Goal: Task Accomplishment & Management: Manage account settings

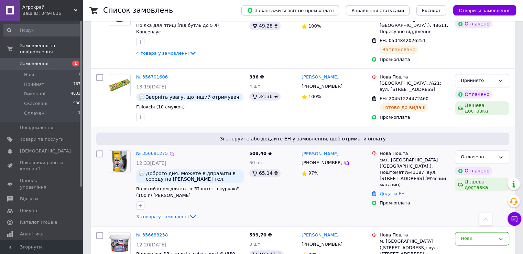
scroll to position [723, 0]
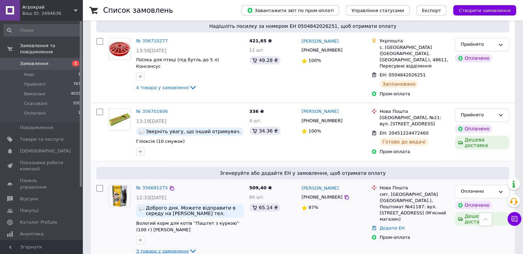
click at [189, 247] on icon at bounding box center [193, 251] width 8 height 8
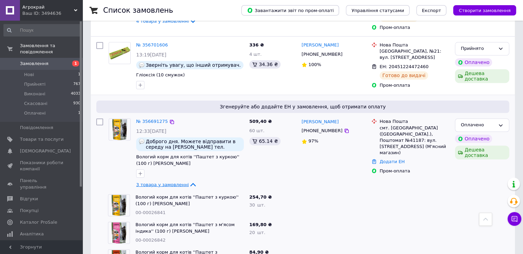
scroll to position [792, 0]
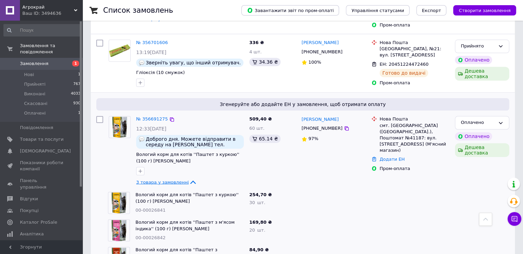
click at [190, 180] on icon at bounding box center [193, 181] width 6 height 3
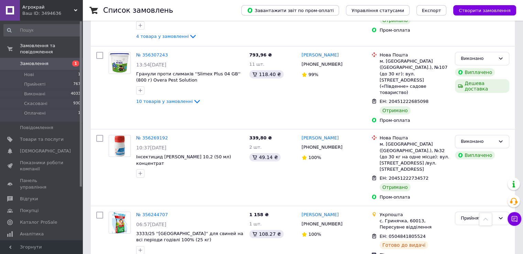
scroll to position [2237, 0]
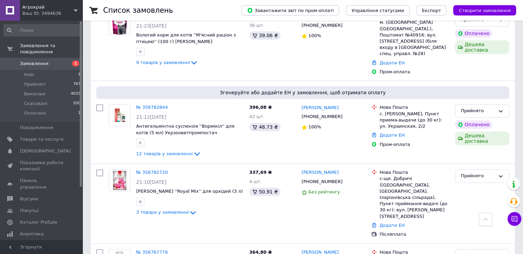
scroll to position [0, 0]
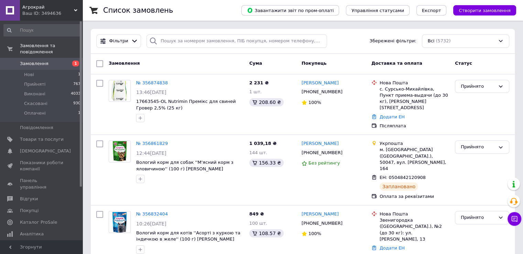
drag, startPoint x: 125, startPoint y: 28, endPoint x: 103, endPoint y: 31, distance: 22.2
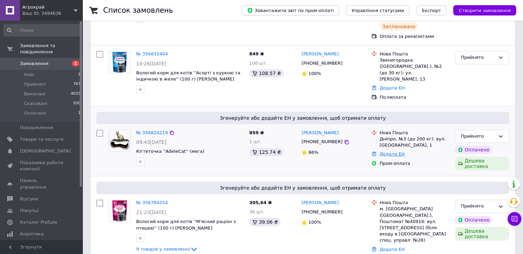
scroll to position [172, 0]
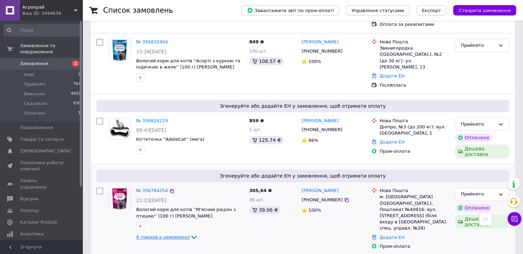
click at [190, 233] on icon at bounding box center [194, 237] width 8 height 8
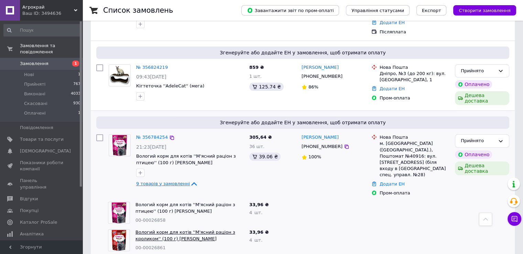
scroll to position [275, 0]
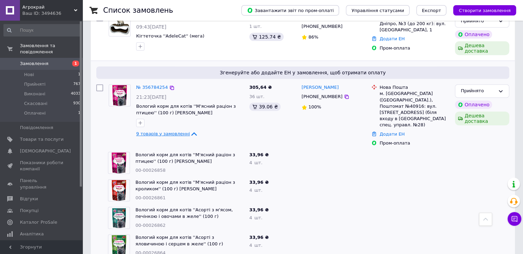
click at [190, 130] on icon at bounding box center [194, 134] width 8 height 8
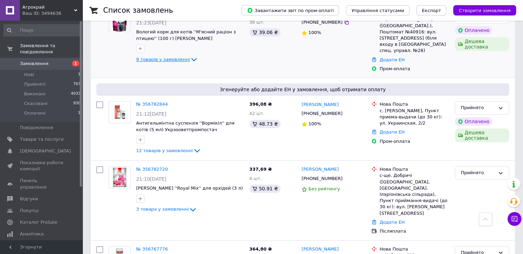
scroll to position [379, 0]
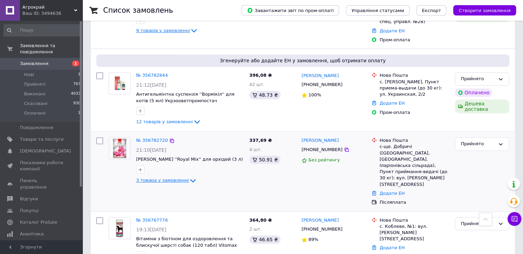
click at [189, 177] on icon at bounding box center [193, 181] width 8 height 8
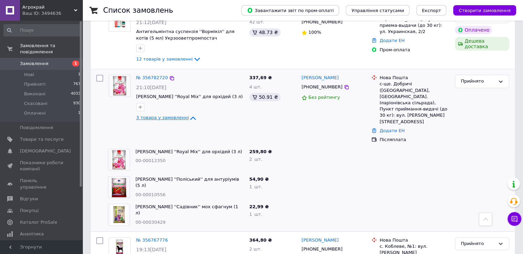
scroll to position [447, 0]
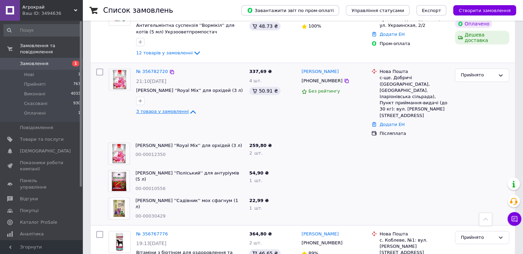
click at [190, 110] on icon at bounding box center [193, 111] width 6 height 3
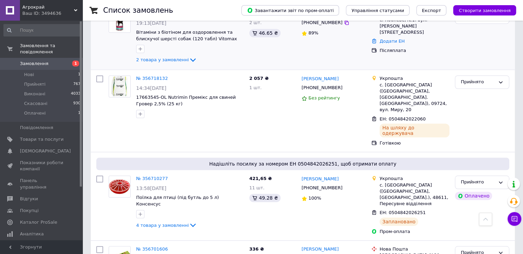
scroll to position [620, 0]
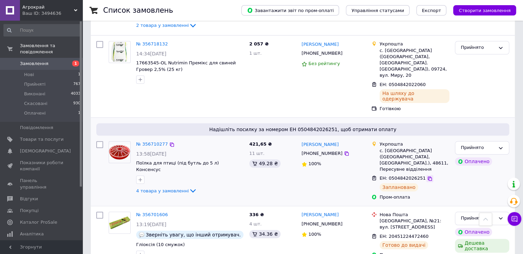
click at [428, 177] on icon at bounding box center [430, 179] width 4 height 4
click at [189, 187] on icon at bounding box center [193, 191] width 8 height 8
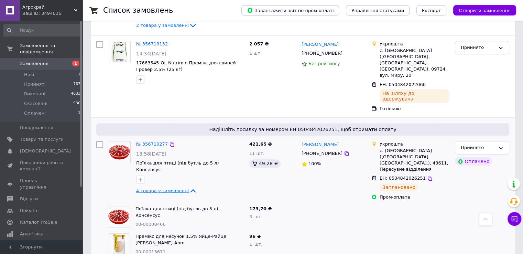
click at [190, 189] on icon at bounding box center [193, 190] width 6 height 3
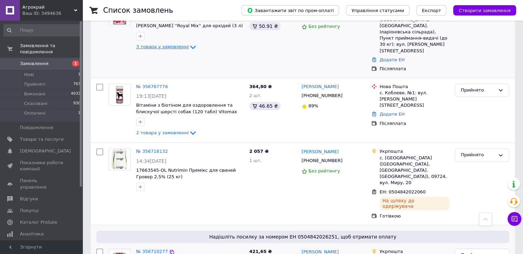
scroll to position [551, 0]
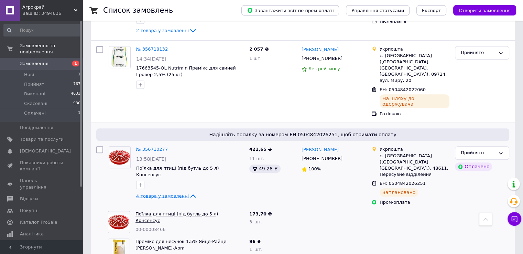
scroll to position [620, 0]
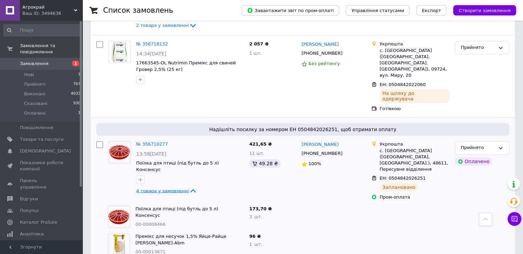
click at [189, 187] on icon at bounding box center [193, 191] width 8 height 8
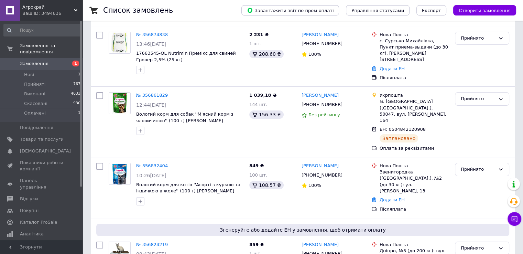
scroll to position [0, 0]
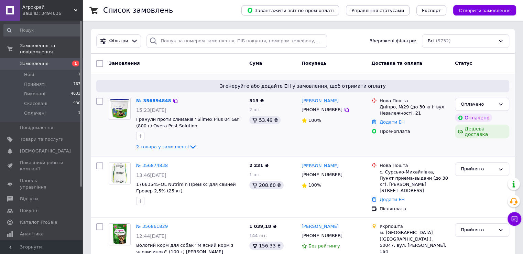
click at [189, 145] on icon at bounding box center [193, 147] width 8 height 8
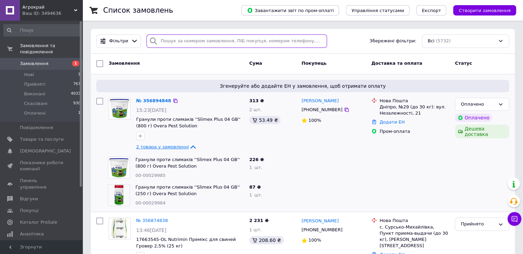
click at [218, 44] on input "search" at bounding box center [237, 40] width 181 height 13
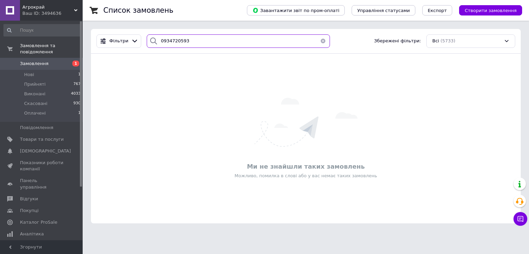
type input "0934720593"
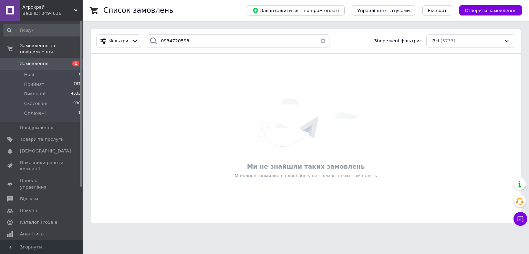
click at [319, 40] on button "button" at bounding box center [323, 40] width 14 height 13
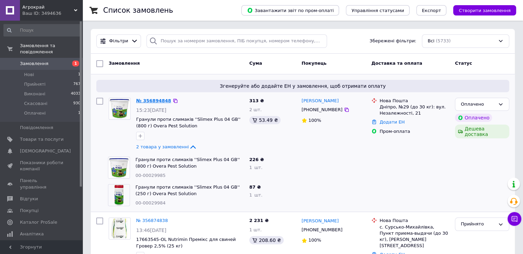
click at [157, 103] on link "№ 356894848" at bounding box center [153, 100] width 35 height 5
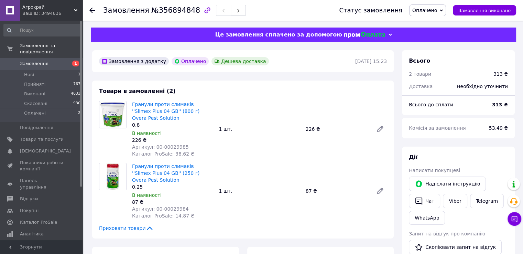
click at [91, 9] on use at bounding box center [92, 11] width 6 height 6
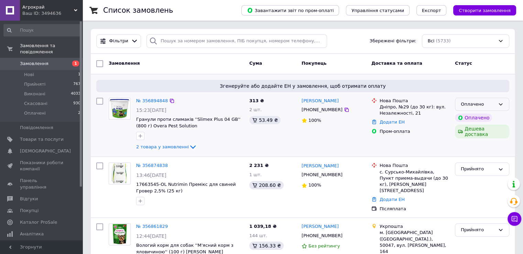
click at [476, 108] on div "Оплачено" at bounding box center [482, 104] width 54 height 13
click at [472, 117] on li "Прийнято" at bounding box center [483, 118] width 54 height 13
click at [189, 149] on icon at bounding box center [193, 147] width 8 height 8
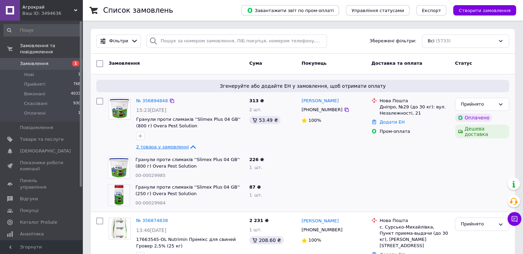
click at [189, 149] on icon at bounding box center [193, 147] width 8 height 8
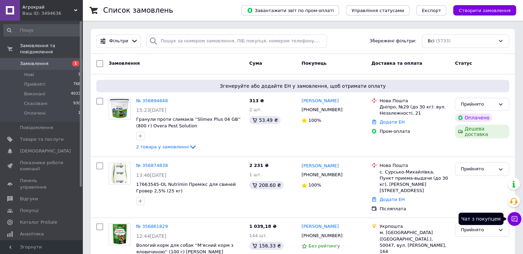
click at [517, 218] on icon at bounding box center [514, 218] width 7 height 7
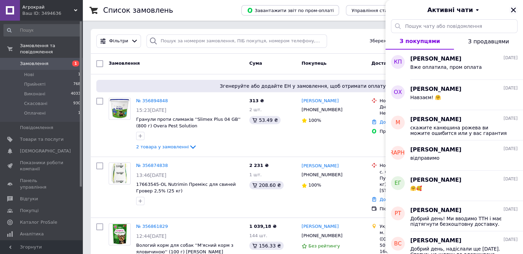
click at [515, 10] on icon "Закрити" at bounding box center [513, 10] width 5 height 5
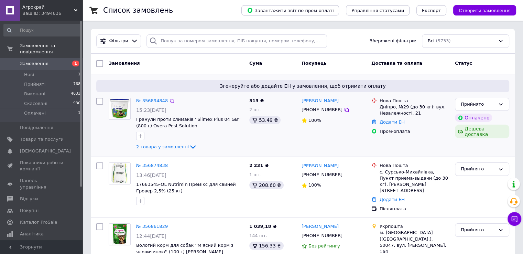
click at [189, 145] on icon at bounding box center [193, 147] width 8 height 8
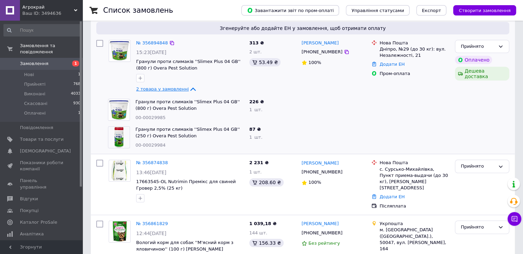
scroll to position [69, 0]
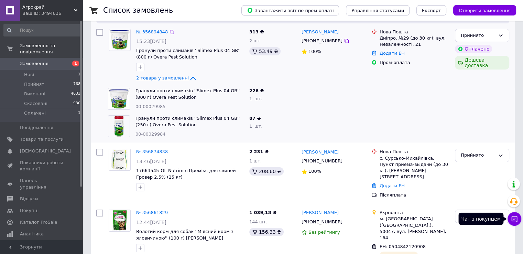
click at [519, 214] on button "Чат з покупцем" at bounding box center [515, 219] width 14 height 14
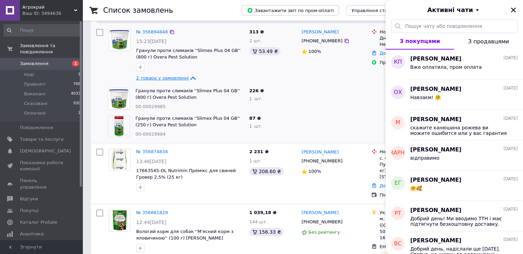
click at [518, 10] on div "Активні чати" at bounding box center [455, 9] width 138 height 19
click at [512, 8] on icon "Закрити" at bounding box center [514, 10] width 6 height 6
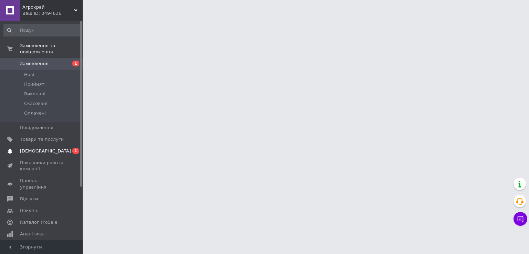
click at [60, 148] on span "[DEMOGRAPHIC_DATA]" at bounding box center [42, 151] width 44 height 6
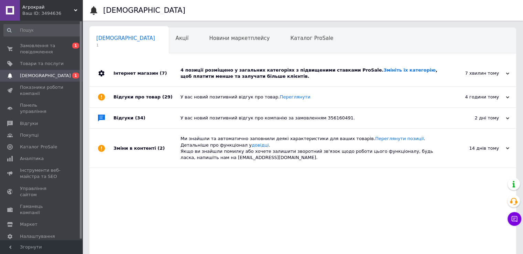
click at [252, 74] on div "4 позиції розміщено у загальних категоріях з підвищеними ставками ProSale. Змін…" at bounding box center [311, 73] width 260 height 12
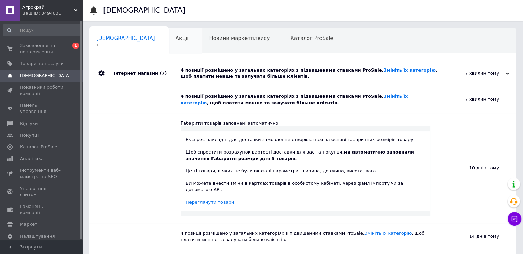
click at [169, 39] on div "Акції 0" at bounding box center [186, 41] width 34 height 26
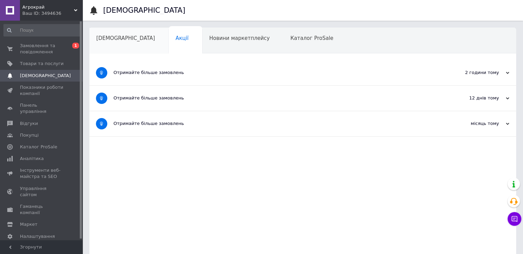
click at [126, 47] on div "[DEMOGRAPHIC_DATA]" at bounding box center [129, 41] width 80 height 26
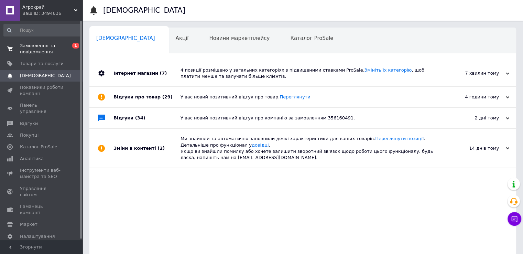
click at [65, 47] on span "0 1" at bounding box center [73, 49] width 19 height 12
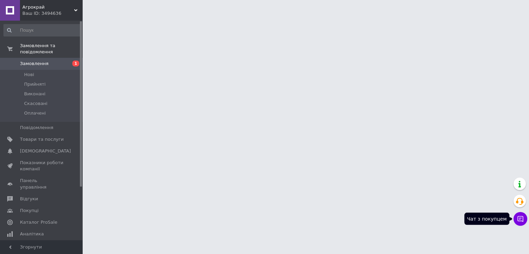
click at [518, 215] on button "Чат з покупцем" at bounding box center [520, 219] width 14 height 14
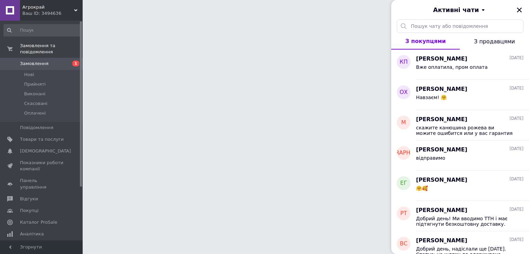
click at [519, 11] on div "Активні чати" at bounding box center [460, 9] width 138 height 19
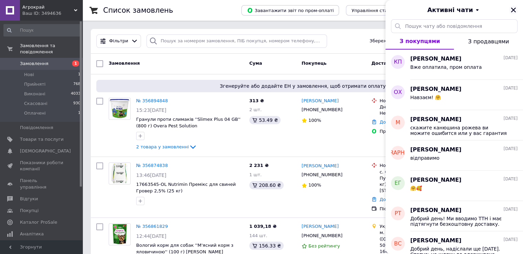
click at [514, 10] on icon "Закрити" at bounding box center [513, 10] width 5 height 5
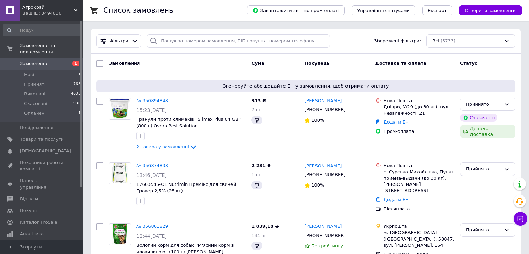
click at [517, 221] on icon at bounding box center [520, 219] width 6 height 6
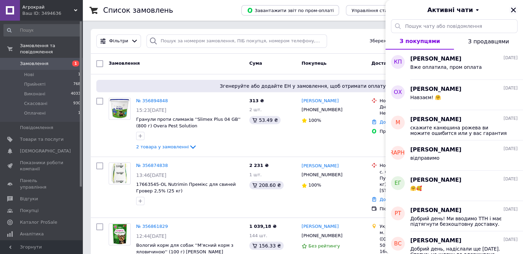
click at [514, 9] on icon "Закрити" at bounding box center [514, 10] width 6 height 6
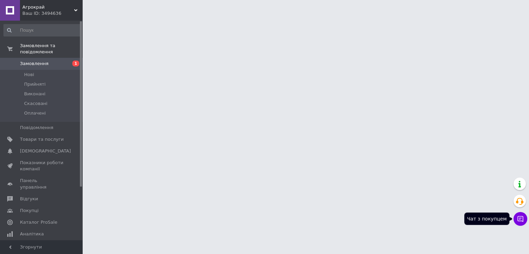
click at [521, 217] on icon at bounding box center [520, 218] width 7 height 7
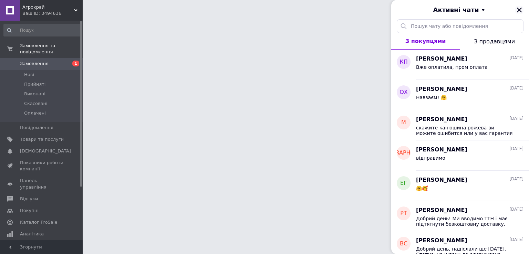
click at [520, 12] on icon "Закрити" at bounding box center [519, 10] width 5 height 5
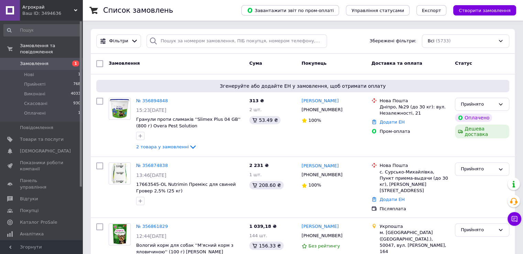
click at [228, 7] on div "Список замовлень" at bounding box center [165, 10] width 125 height 21
click at [182, 31] on div "Фільтри Збережені фільтри: Всі (5733)" at bounding box center [303, 41] width 424 height 25
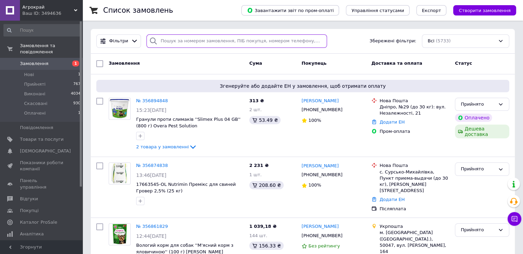
click at [184, 39] on input "search" at bounding box center [237, 40] width 181 height 13
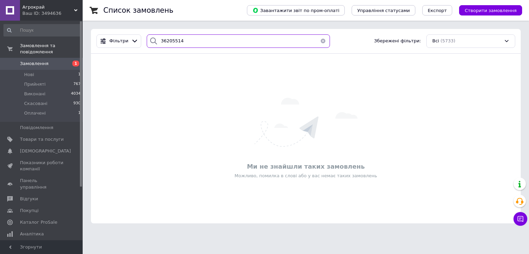
click at [164, 42] on input "36205514" at bounding box center [238, 40] width 183 height 13
click at [165, 40] on input "36205514" at bounding box center [238, 40] width 183 height 13
click at [164, 39] on input "36205514" at bounding box center [238, 40] width 183 height 13
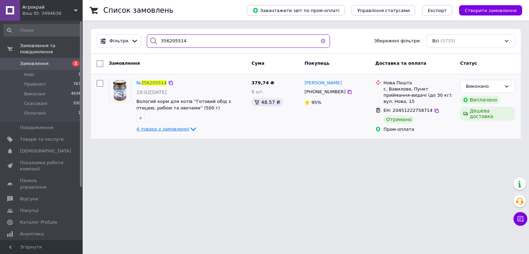
type input "356205514"
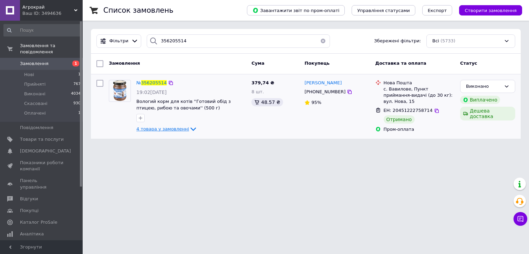
click at [189, 128] on icon at bounding box center [193, 129] width 8 height 8
